Goal: Transaction & Acquisition: Obtain resource

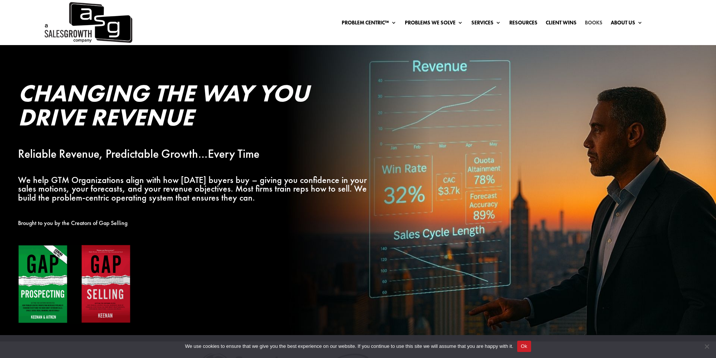
click at [595, 22] on link "Books" at bounding box center [594, 24] width 18 height 8
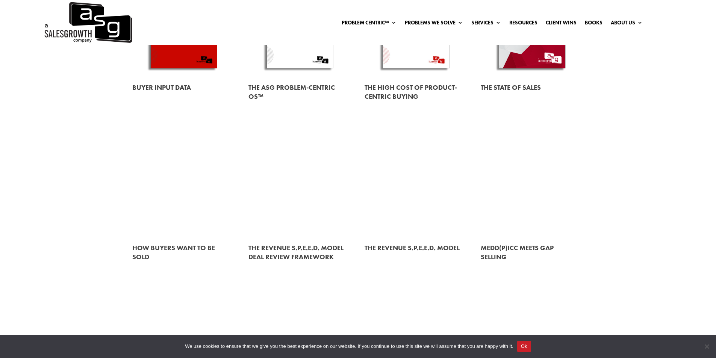
scroll to position [170, 0]
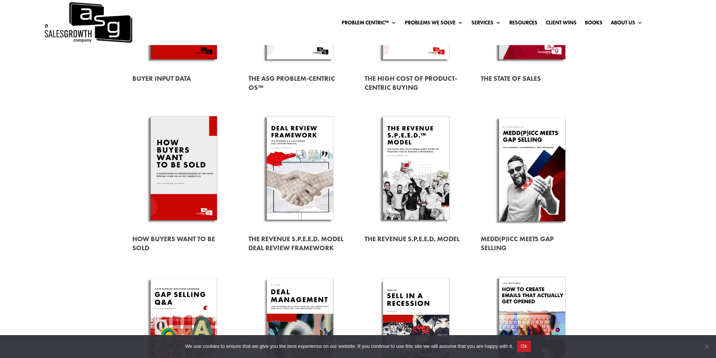
drag, startPoint x: 721, startPoint y: 44, endPoint x: 721, endPoint y: 138, distance: 94.0
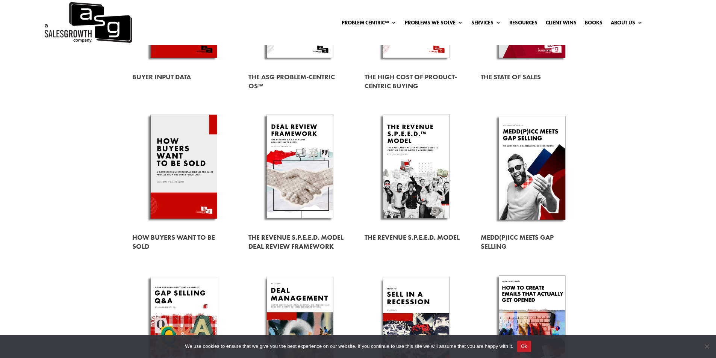
click at [207, 158] on link at bounding box center [183, 167] width 103 height 117
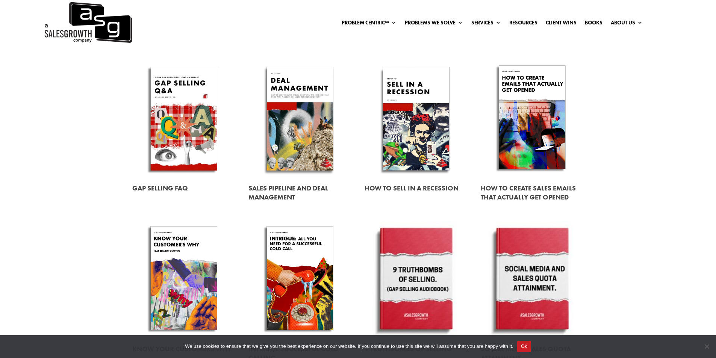
scroll to position [387, 0]
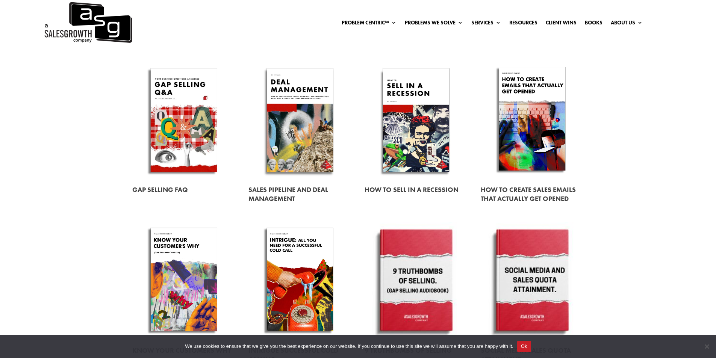
click at [311, 127] on link at bounding box center [299, 120] width 103 height 117
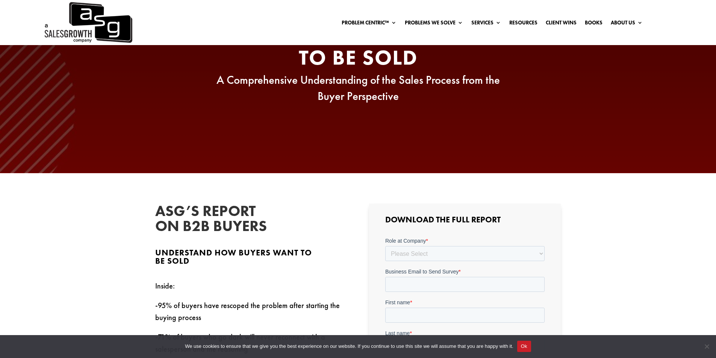
scroll to position [256, 0]
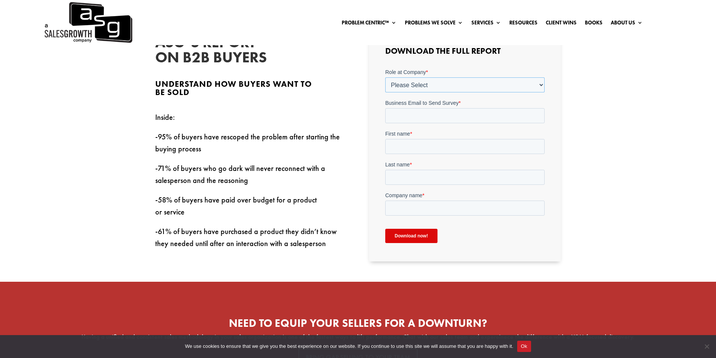
click at [444, 86] on select "Please Select C-Level (CRO, CSO, etc) Senior Leadership (VP of Sales, VP of Ena…" at bounding box center [464, 84] width 159 height 15
select select "Director/Manager (Sales Director, Regional Sales Manager, etc)"
click at [385, 77] on select "Please Select C-Level (CRO, CSO, etc) Senior Leadership (VP of Sales, VP of Ena…" at bounding box center [464, 84] width 159 height 15
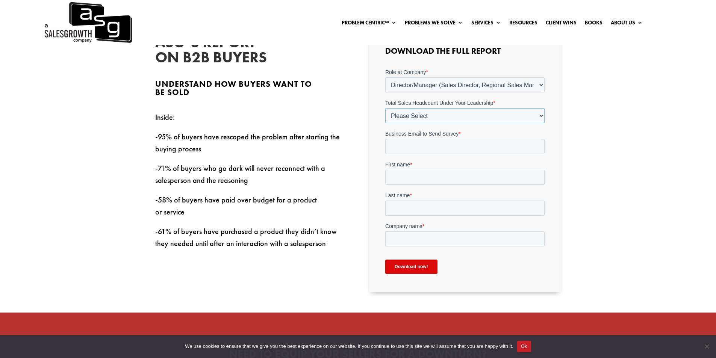
click at [418, 115] on select "Please Select Just Me 1-9 [PHONE_NUMBER] [PHONE_NUMBER]+" at bounding box center [464, 115] width 159 height 15
select select "Just Me"
click at [385, 108] on select "Please Select Just Me 1-9 [PHONE_NUMBER] [PHONE_NUMBER]+" at bounding box center [464, 115] width 159 height 15
click at [419, 144] on input "Business Email to Send Survey *" at bounding box center [464, 146] width 159 height 15
type input "[DOMAIN_NAME][EMAIL_ADDRESS][DOMAIN_NAME]"
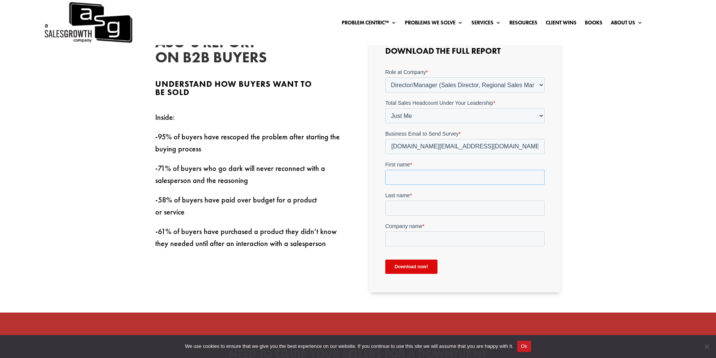
click at [433, 178] on input "First name *" at bounding box center [464, 177] width 159 height 15
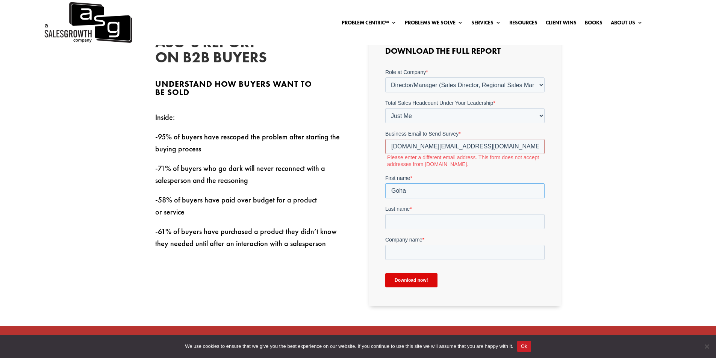
type input "Goha"
click at [435, 148] on input "[DOMAIN_NAME][EMAIL_ADDRESS][DOMAIN_NAME]" at bounding box center [464, 146] width 159 height 15
drag, startPoint x: 439, startPoint y: 147, endPoint x: 355, endPoint y: 147, distance: 83.8
click at [385, 147] on html "Role at Company * Please Select C-Level (CRO, CSO, etc) Senior Leadership (VP o…" at bounding box center [464, 184] width 159 height 232
drag, startPoint x: 472, startPoint y: 149, endPoint x: 435, endPoint y: 147, distance: 37.3
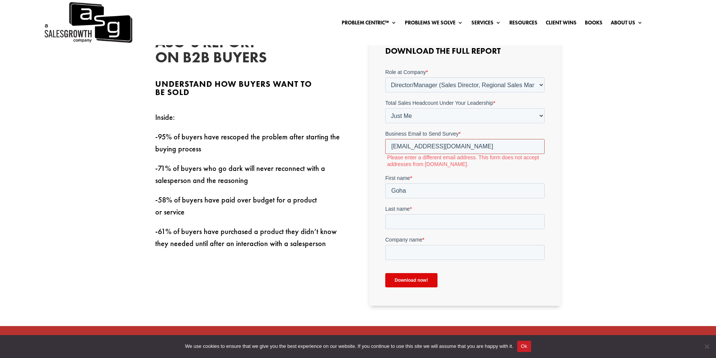
click at [435, 147] on input "[EMAIL_ADDRESS][DOMAIN_NAME]" at bounding box center [464, 146] width 159 height 15
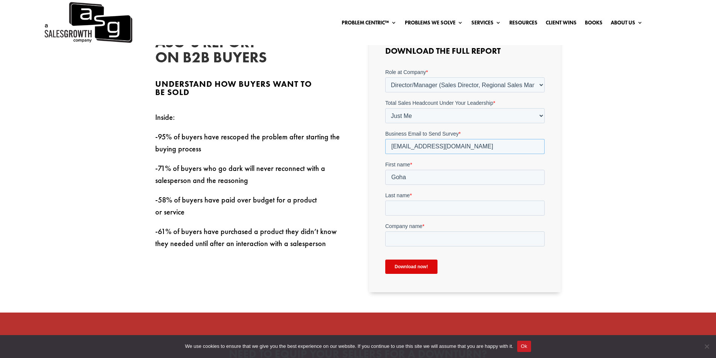
type input "[EMAIL_ADDRESS][DOMAIN_NAME]"
click at [414, 181] on input "Goha" at bounding box center [464, 177] width 159 height 15
type input "Gohar"
click at [413, 208] on input "Last name *" at bounding box center [464, 208] width 159 height 15
type input "Ghulyan"
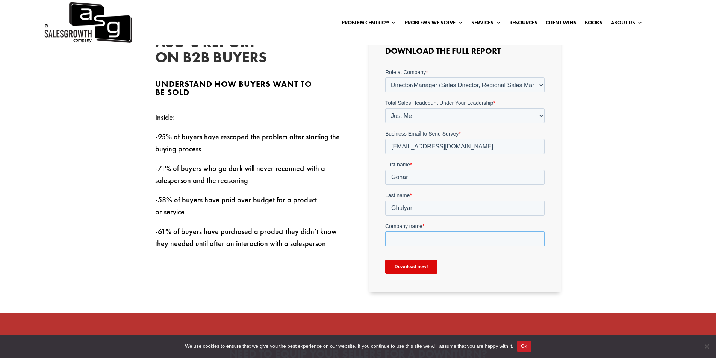
click at [414, 240] on input "Company name *" at bounding box center [464, 239] width 159 height 15
type input "Media Systems"
click at [413, 265] on input "Download now!" at bounding box center [411, 267] width 52 height 14
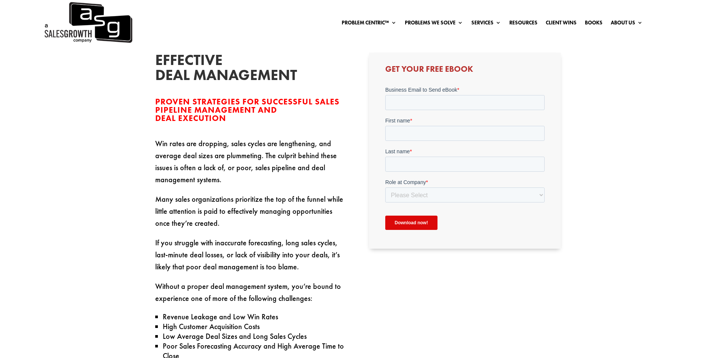
scroll to position [221, 0]
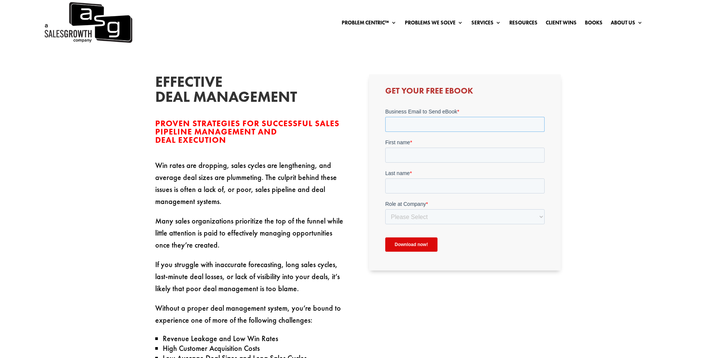
click at [431, 127] on input "Business Email to Send eBook *" at bounding box center [464, 124] width 159 height 15
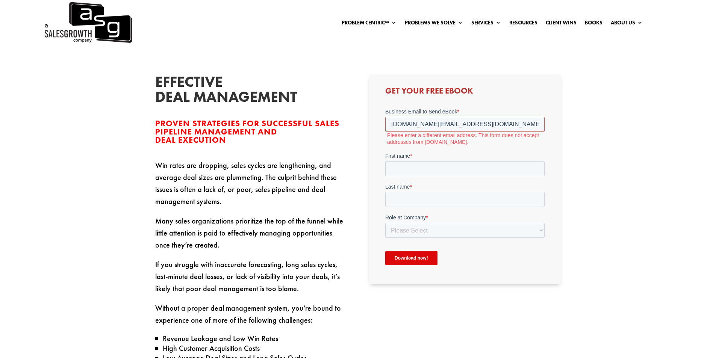
click at [390, 125] on input "[DOMAIN_NAME][EMAIL_ADDRESS][DOMAIN_NAME]" at bounding box center [464, 124] width 159 height 15
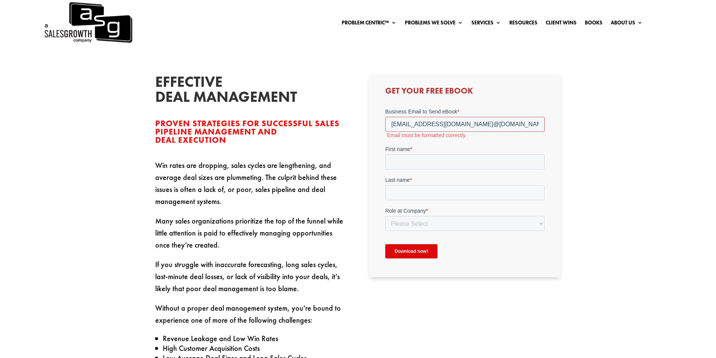
drag, startPoint x: 478, startPoint y: 125, endPoint x: 532, endPoint y: 123, distance: 53.8
click at [532, 124] on input "gohar.ghulyan@mediasystems.ad@gmail.com" at bounding box center [464, 124] width 159 height 15
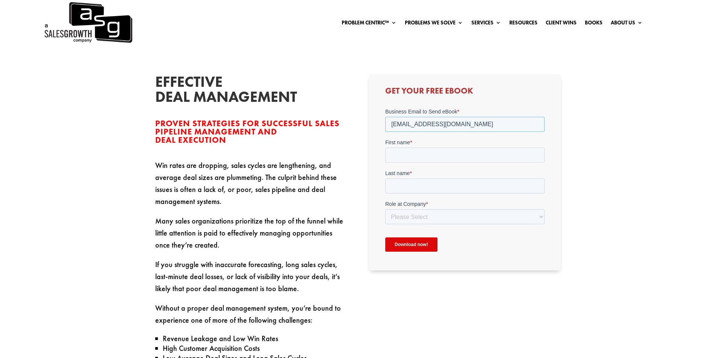
type input "[EMAIL_ADDRESS][DOMAIN_NAME]"
click at [491, 150] on input "First name *" at bounding box center [464, 155] width 159 height 15
type input "Gohar"
click at [427, 185] on input "Last name *" at bounding box center [464, 186] width 159 height 15
type input "Ghulyan"
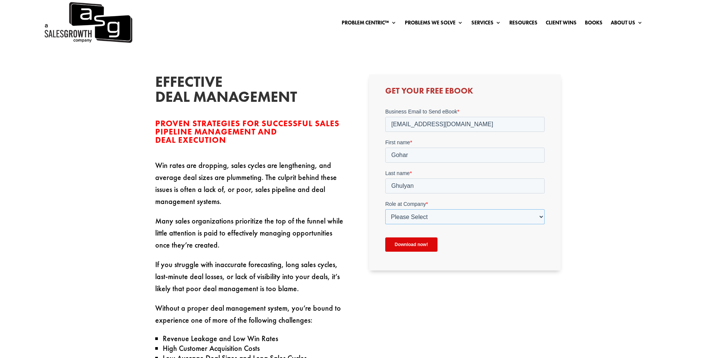
drag, startPoint x: 414, startPoint y: 224, endPoint x: 413, endPoint y: 218, distance: 6.5
click at [413, 218] on select "Please Select C-Level (CRO, CSO, etc) Senior Leadership (VP of Sales, VP of Ena…" at bounding box center [464, 216] width 159 height 15
select select "Director/Manager (Sales Director, Regional Sales Manager, etc)"
click at [385, 209] on select "Please Select C-Level (CRO, CSO, etc) Senior Leadership (VP of Sales, VP of Ena…" at bounding box center [464, 216] width 159 height 15
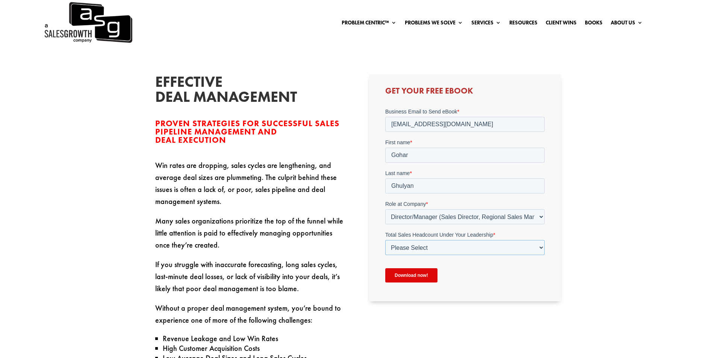
click at [407, 243] on select "Please Select Just Me 1-9 [PHONE_NUMBER] [PHONE_NUMBER]+" at bounding box center [464, 247] width 159 height 15
select select "Just Me"
click at [385, 240] on select "Please Select Just Me 1-9 [PHONE_NUMBER] [PHONE_NUMBER]+" at bounding box center [464, 247] width 159 height 15
click at [410, 277] on input "Download now!" at bounding box center [411, 275] width 52 height 14
